Goal: Task Accomplishment & Management: Complete application form

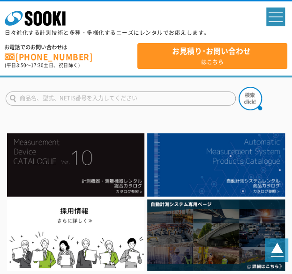
click at [276, 16] on span "spMenu" at bounding box center [276, 16] width 14 height 1
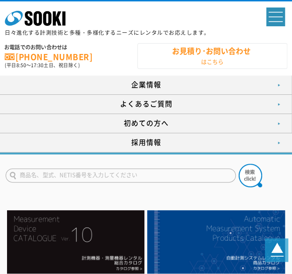
click at [186, 48] on strong "お見積り･お問い合わせ" at bounding box center [211, 51] width 79 height 10
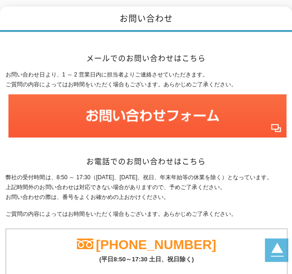
scroll to position [141, 0]
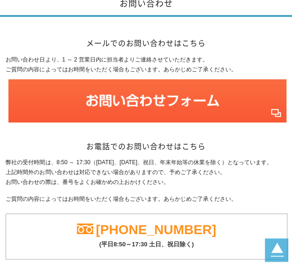
click at [130, 98] on img at bounding box center [147, 100] width 278 height 43
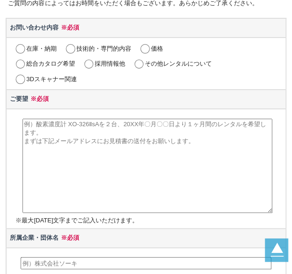
scroll to position [188, 0]
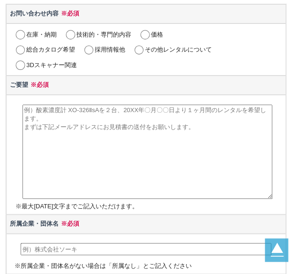
click at [145, 48] on label "その他レンタルについて" at bounding box center [178, 49] width 67 height 7
click at [145, 48] on input "その他レンタルについて" at bounding box center [139, 50] width 12 height 9
radio input "true"
click at [139, 117] on textarea at bounding box center [148, 152] width 251 height 94
paste textarea "営業代行"
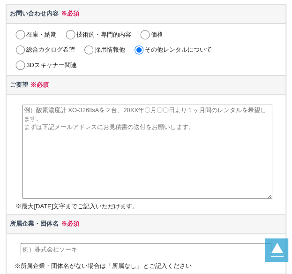
type textarea "営業代行"
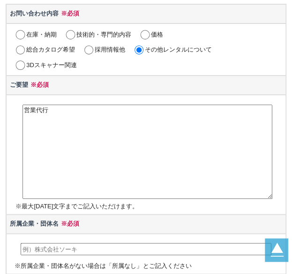
drag, startPoint x: 88, startPoint y: 114, endPoint x: -1, endPoint y: 103, distance: 89.9
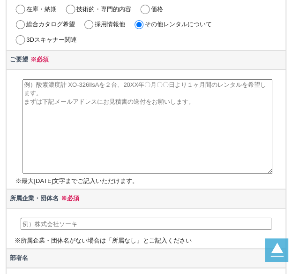
scroll to position [235, 0]
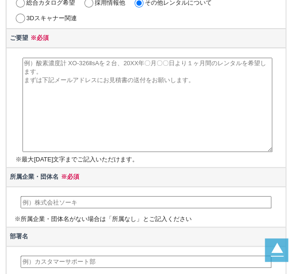
click at [147, 115] on textarea at bounding box center [148, 105] width 251 height 94
paste textarea "【アポイント獲得成功報酬型】月額固定費0円の営業代行サービス！ 株式会社アイランド・ブレインの石川と申します。 弊社はアポイント獲得の成功報酬型 月額固定費0…"
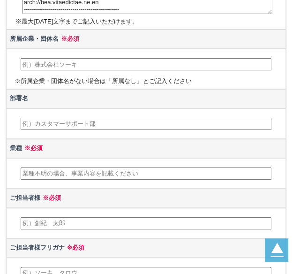
scroll to position [375, 0]
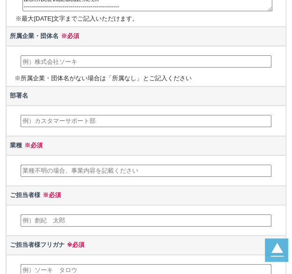
type textarea "【アポイント獲得成功報酬型】月額固定費0円の営業代行サービス！ 株式会社アイランド・ブレインの石川と申します。 弊社はアポイント獲得の成功報酬型 月額固定費0…"
click at [56, 51] on td "※所属企業・団体名がない場合は「所属なし」とご記入ください" at bounding box center [146, 66] width 280 height 40
click at [68, 56] on input "text" at bounding box center [147, 61] width 252 height 12
type input "株式会社アイランド・ブレイン"
click at [81, 110] on td at bounding box center [146, 121] width 280 height 31
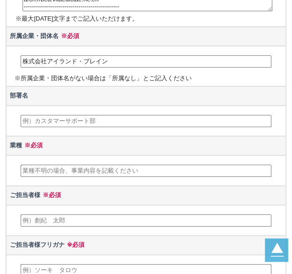
click at [81, 115] on input "text" at bounding box center [147, 121] width 252 height 12
type input "営業部"
click at [42, 165] on input "text" at bounding box center [147, 171] width 252 height 12
click at [75, 170] on input "text" at bounding box center [147, 171] width 252 height 12
paste input "営業代行"
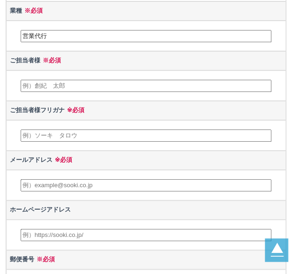
scroll to position [563, 0]
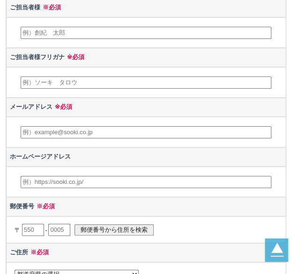
type input "営業代行"
click at [83, 27] on input "text" at bounding box center [147, 33] width 252 height 12
type input "石川剛"
click at [89, 78] on input "text" at bounding box center [147, 82] width 252 height 12
type input "イシカワツヨシ"
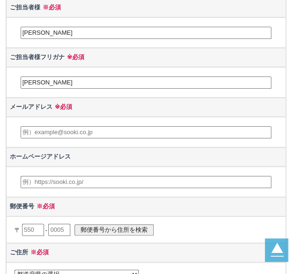
click at [79, 127] on input "text" at bounding box center [147, 132] width 252 height 12
type input "t.ishikawa@islandbrain.co.jp"
click at [69, 179] on input "text" at bounding box center [147, 182] width 252 height 12
click at [159, 197] on th "郵便番号 ※必須" at bounding box center [146, 206] width 280 height 19
click at [156, 182] on input "text" at bounding box center [147, 182] width 252 height 12
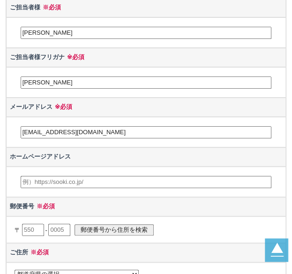
click at [154, 176] on input "text" at bounding box center [147, 182] width 252 height 12
paste input "https://www.islandbrain.co.jp/eigyo-agency/"
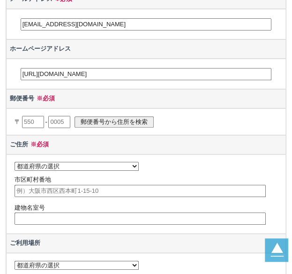
scroll to position [704, 0]
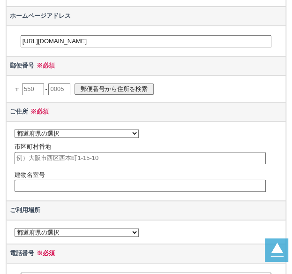
type input "https://www.islandbrain.co.jp/eigyo-agency/"
click at [31, 84] on input "text" at bounding box center [33, 89] width 22 height 12
type input "103"
click at [63, 84] on input "text" at bounding box center [59, 89] width 22 height 12
type input "0027"
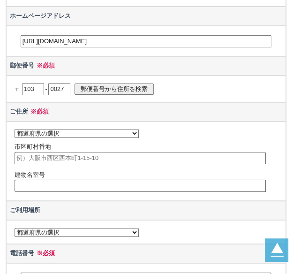
click at [105, 84] on input "郵便番号から住所を検索" at bounding box center [114, 89] width 79 height 11
select select "13"
type input "中央区日本橋"
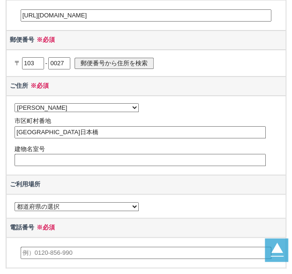
scroll to position [751, 0]
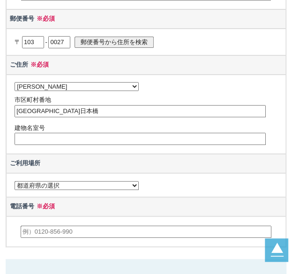
click at [85, 105] on input "中央区日本橋" at bounding box center [141, 111] width 252 height 12
click at [77, 133] on input "text" at bounding box center [141, 139] width 252 height 12
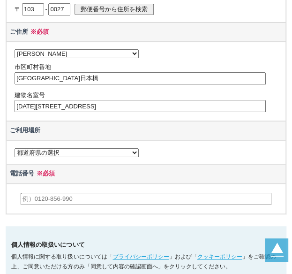
scroll to position [798, 0]
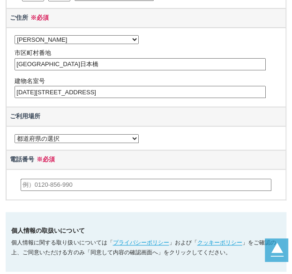
drag, startPoint x: 38, startPoint y: 90, endPoint x: 15, endPoint y: 88, distance: 23.1
type input "日本橋KNビル4F"
type input "中央区日本橋3-2-14"
click at [85, 107] on th "ご利用場所" at bounding box center [146, 116] width 280 height 19
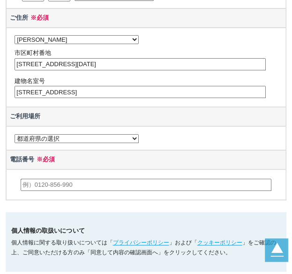
click at [53, 134] on select "都道府県の選択 利用場所未定 北海道 青森県 岩手県 宮城県 秋田県 山形県 福島県 茨城県 栃木県 群馬県 埼玉県 千葉県 東京都 神奈川県 新潟県 富山県…" at bounding box center [77, 138] width 124 height 9
select select "13"
click at [15, 134] on select "都道府県の選択 利用場所未定 北海道 青森県 岩手県 宮城県 秋田県 山形県 福島県 茨城県 栃木県 群馬県 埼玉県 千葉県 東京都 神奈川県 新潟県 富山県…" at bounding box center [77, 138] width 124 height 9
click at [65, 179] on input "text" at bounding box center [147, 185] width 252 height 12
type input "050-1781-4829"
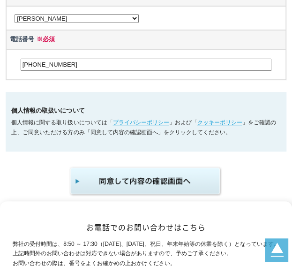
scroll to position [939, 0]
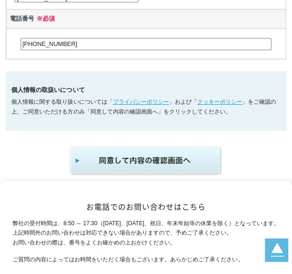
click at [135, 166] on img "submit" at bounding box center [146, 160] width 154 height 31
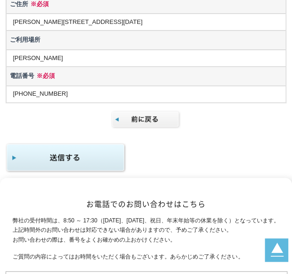
scroll to position [845, 0]
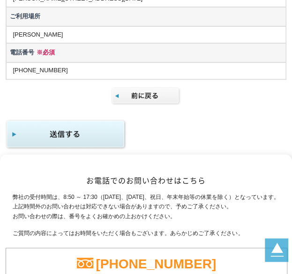
click at [86, 123] on img "submit" at bounding box center [66, 134] width 121 height 31
